Goal: Check status

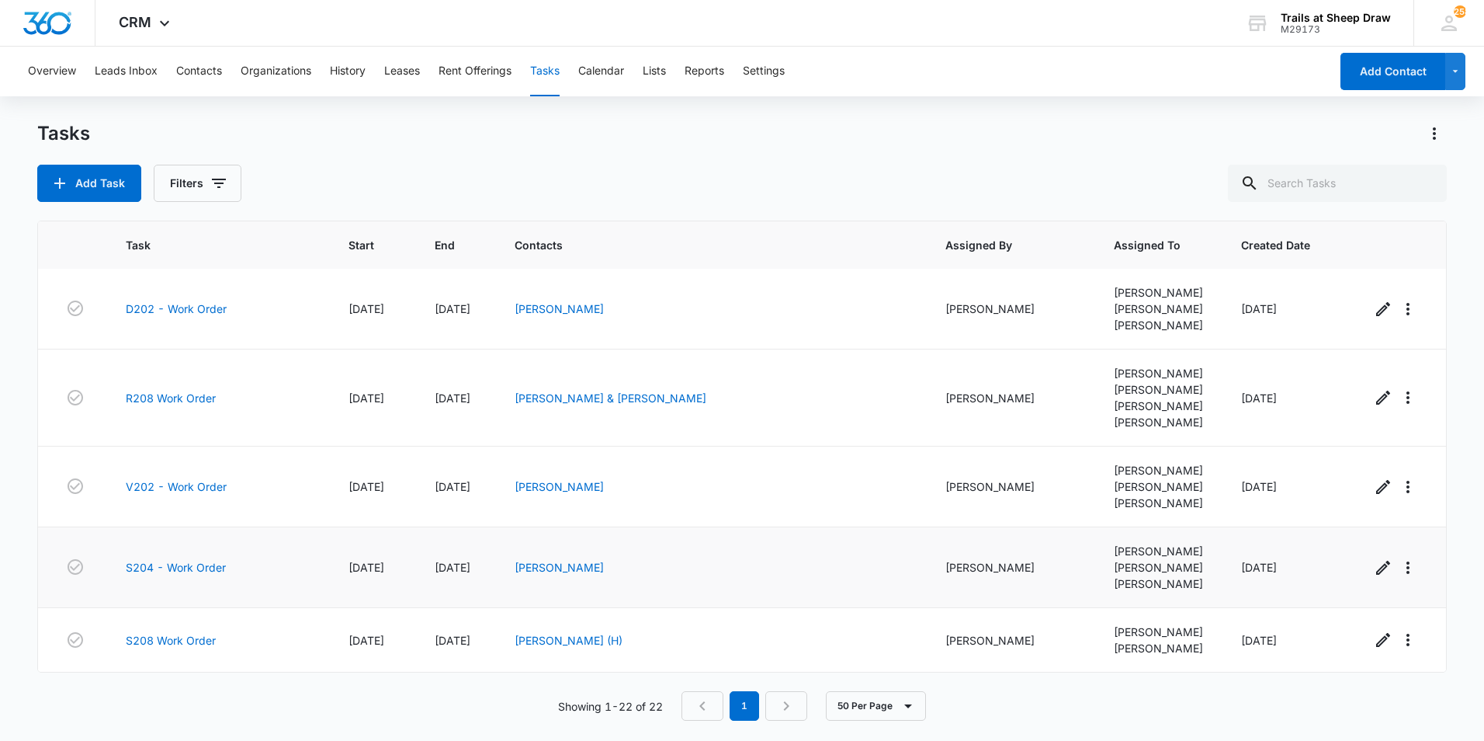
scroll to position [1683, 0]
click at [177, 646] on link "S208 Work Order" at bounding box center [171, 640] width 90 height 16
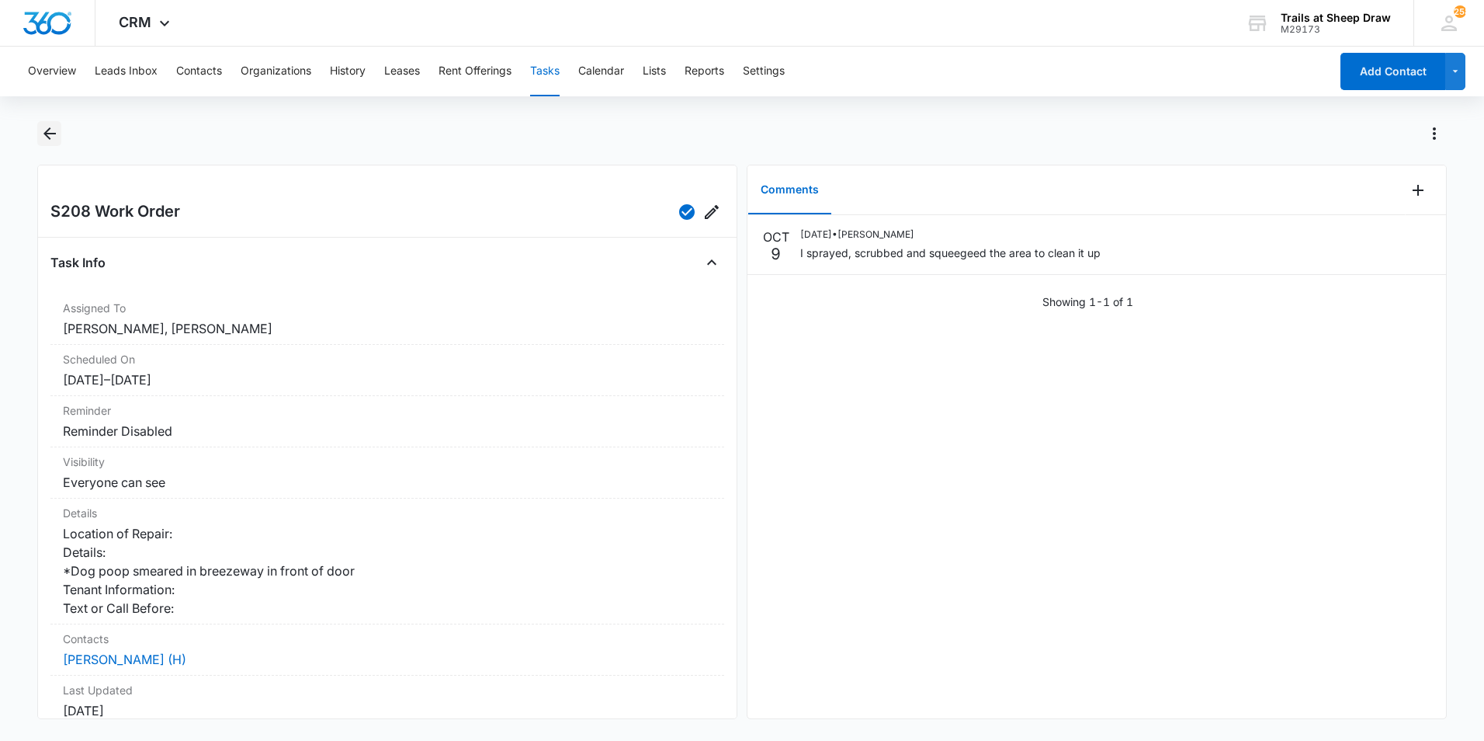
click at [52, 128] on icon "Back" at bounding box center [49, 133] width 19 height 19
